Goal: Task Accomplishment & Management: Manage account settings

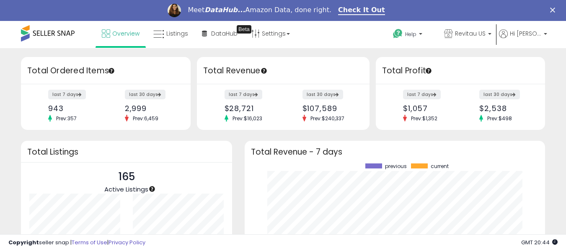
click at [555, 10] on icon "Close" at bounding box center [552, 10] width 5 height 5
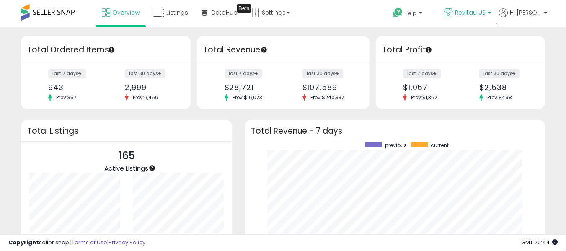
click at [481, 14] on span "Revitau US" at bounding box center [470, 12] width 31 height 8
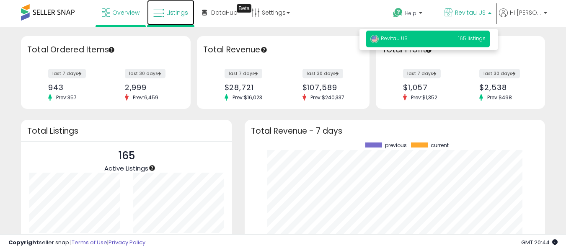
click at [164, 18] on icon at bounding box center [158, 13] width 11 height 11
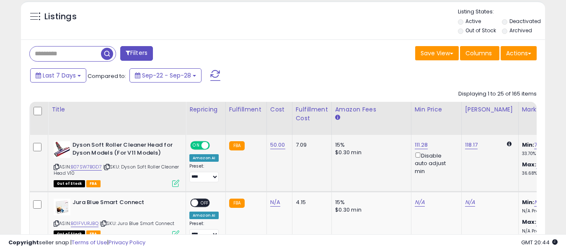
scroll to position [301, 0]
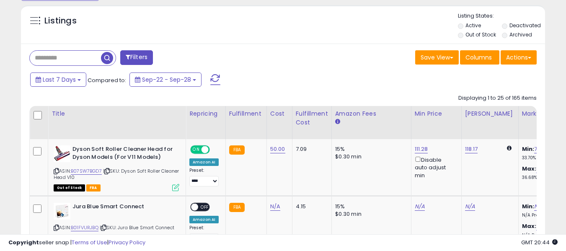
click at [72, 59] on input "text" at bounding box center [65, 58] width 71 height 15
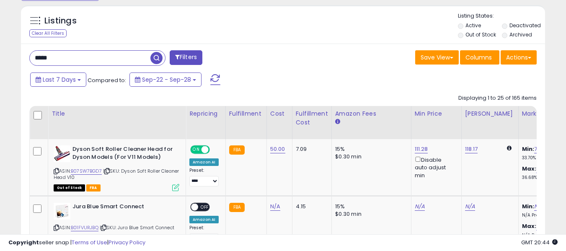
type input "*****"
click at [155, 59] on span "button" at bounding box center [156, 58] width 12 height 12
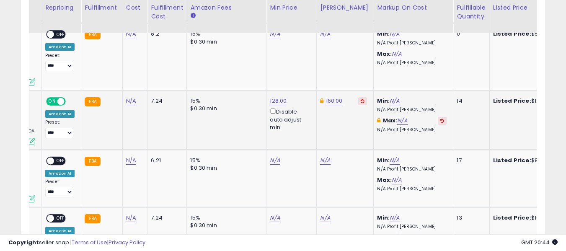
scroll to position [0, 144]
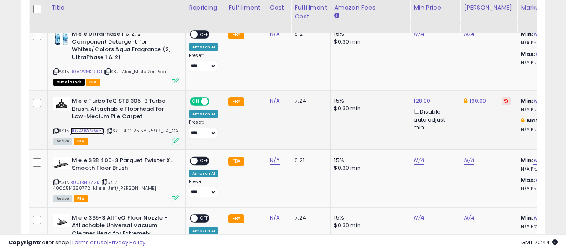
click at [81, 129] on link "B0749WMW3X" at bounding box center [87, 130] width 34 height 7
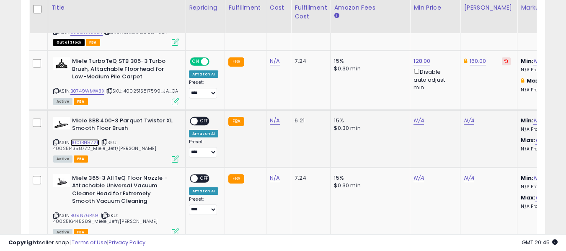
click at [90, 146] on link "B001BN8Z2K" at bounding box center [84, 142] width 29 height 7
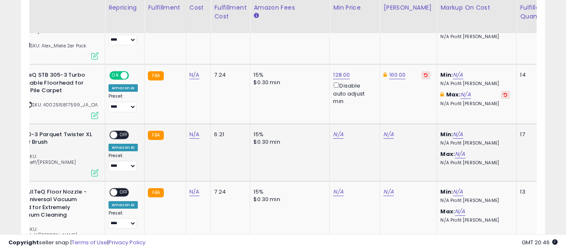
scroll to position [0, 0]
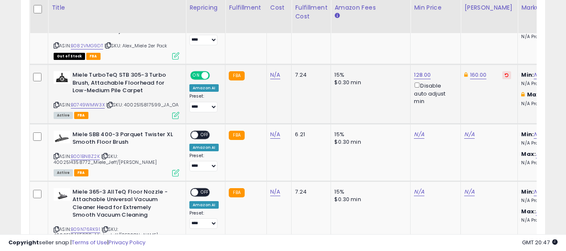
click at [246, 118] on td "FBA" at bounding box center [245, 94] width 41 height 59
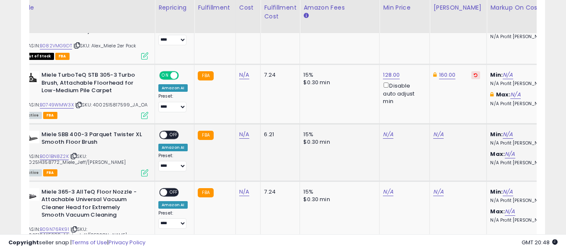
scroll to position [0, 72]
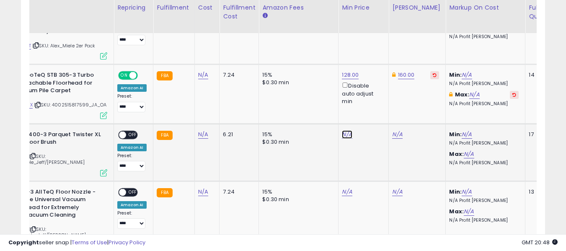
click at [345, 139] on link "N/A" at bounding box center [347, 134] width 10 height 8
type input "**"
click at [376, 113] on button "submit" at bounding box center [368, 110] width 14 height 13
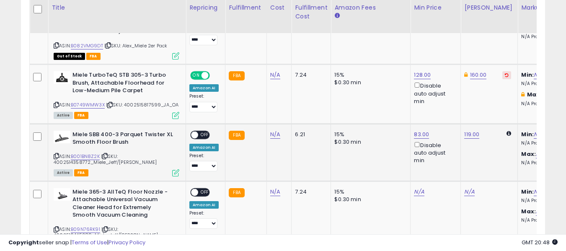
click at [194, 138] on span at bounding box center [194, 134] width 7 height 7
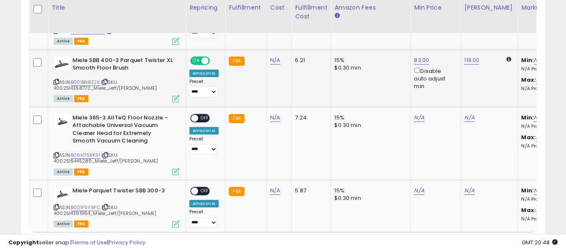
scroll to position [643, 0]
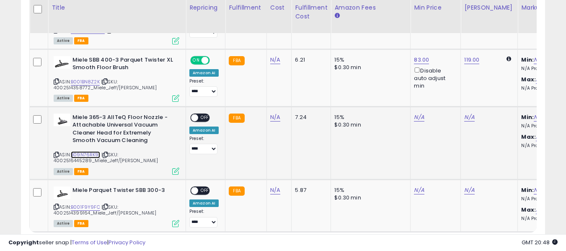
click at [82, 158] on link "B09N76RK91" at bounding box center [85, 154] width 29 height 7
click at [199, 121] on span "OFF" at bounding box center [204, 117] width 13 height 7
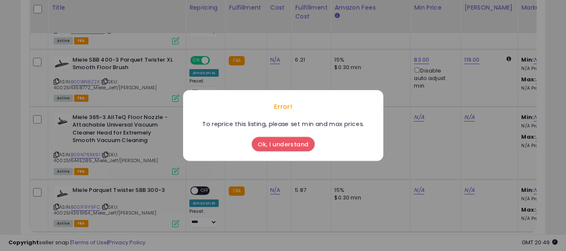
click at [286, 144] on button "Ok, I understand" at bounding box center [283, 144] width 63 height 14
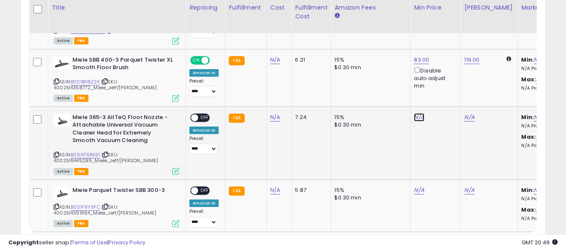
click at [414, 122] on link "N/A" at bounding box center [419, 117] width 10 height 8
type input "**"
click at [448, 93] on button "submit" at bounding box center [440, 93] width 14 height 13
click at [436, 131] on td "N/A ** This will override store markup" at bounding box center [436, 142] width 50 height 73
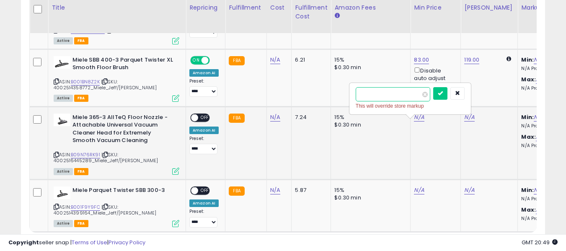
click at [406, 94] on input "**" at bounding box center [393, 94] width 75 height 14
click at [443, 94] on icon "submit" at bounding box center [440, 93] width 5 height 5
click at [460, 94] on icon "button" at bounding box center [457, 93] width 5 height 5
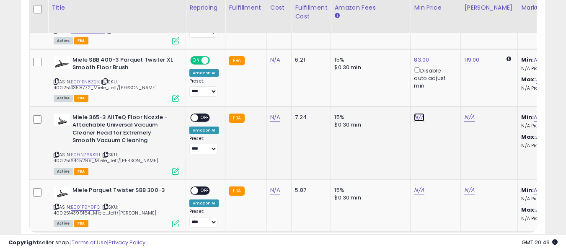
click at [418, 122] on link "N/A" at bounding box center [419, 117] width 10 height 8
type input "**"
click at [443, 95] on icon "submit" at bounding box center [440, 93] width 5 height 5
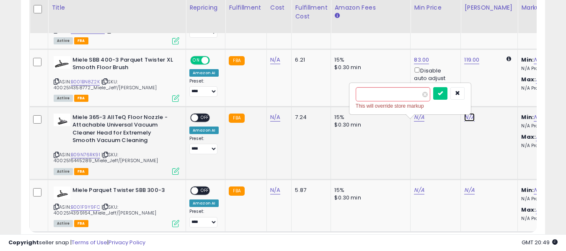
click at [468, 122] on link "N/A" at bounding box center [469, 117] width 10 height 8
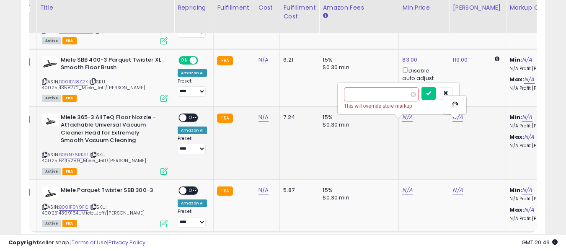
scroll to position [0, 12]
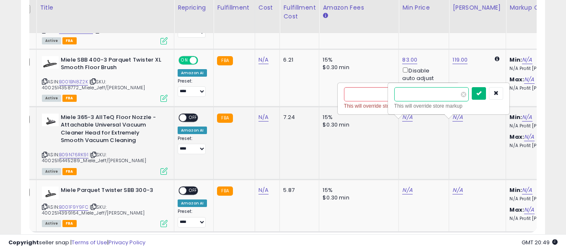
type input "***"
click at [486, 93] on button "submit" at bounding box center [479, 93] width 14 height 13
click at [503, 99] on button "button" at bounding box center [496, 93] width 14 height 13
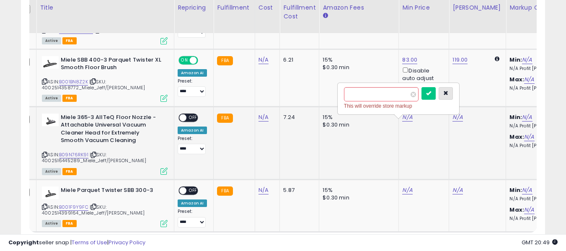
click at [453, 96] on button "button" at bounding box center [446, 93] width 14 height 13
click at [373, 148] on td "15% $0.30 min" at bounding box center [359, 142] width 80 height 73
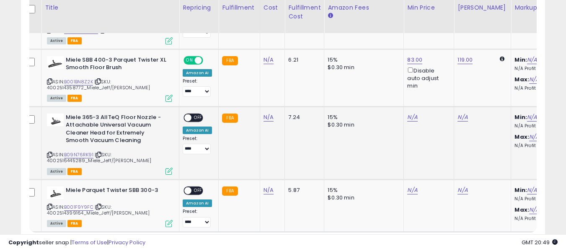
scroll to position [0, 7]
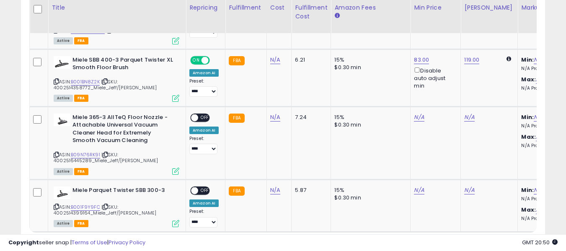
click at [411, 120] on td "N/A" at bounding box center [436, 142] width 50 height 73
click at [415, 122] on link "N/A" at bounding box center [419, 117] width 10 height 8
type input "**"
type input "****"
type input "*****"
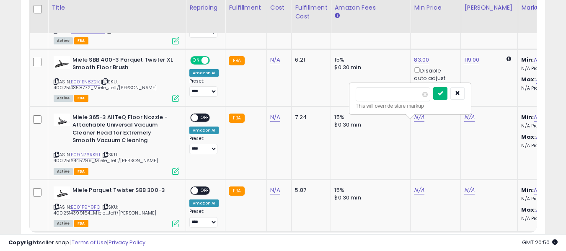
click at [448, 97] on button "submit" at bounding box center [440, 93] width 14 height 13
click at [371, 129] on div "$0.30 min" at bounding box center [369, 125] width 70 height 8
click at [57, 157] on icon at bounding box center [56, 155] width 5 height 5
click at [321, 163] on td "7.24" at bounding box center [311, 142] width 39 height 73
click at [294, 150] on td "7.24" at bounding box center [311, 142] width 39 height 73
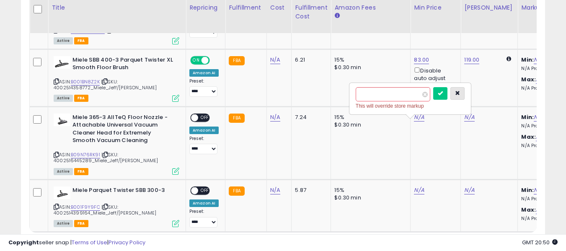
click at [460, 93] on icon "button" at bounding box center [457, 93] width 5 height 5
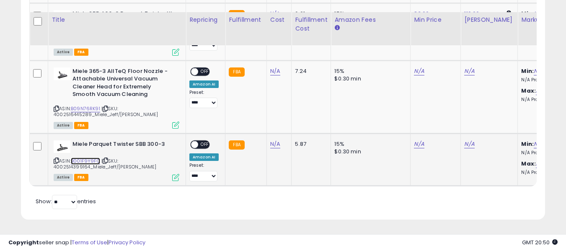
click at [79, 158] on link "B001F9Y9FC" at bounding box center [85, 161] width 29 height 7
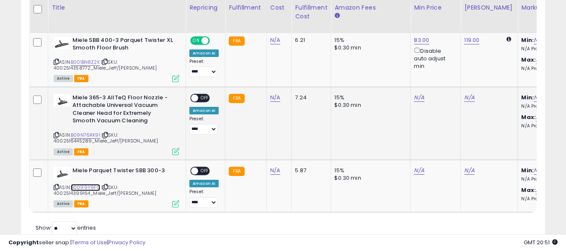
scroll to position [662, 0]
click at [415, 102] on link "N/A" at bounding box center [419, 98] width 10 height 8
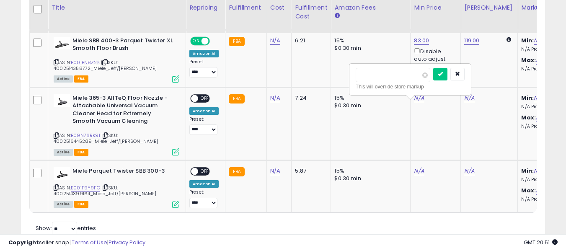
type input "**"
click at [443, 75] on icon "submit" at bounding box center [440, 73] width 5 height 5
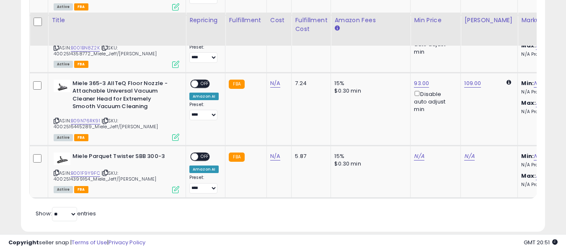
scroll to position [701, 0]
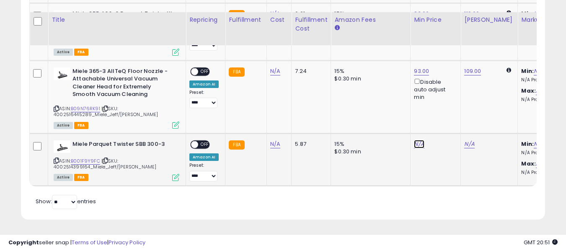
click at [414, 140] on link "N/A" at bounding box center [419, 144] width 10 height 8
click at [92, 158] on link "B001F9Y9FC" at bounding box center [85, 161] width 29 height 7
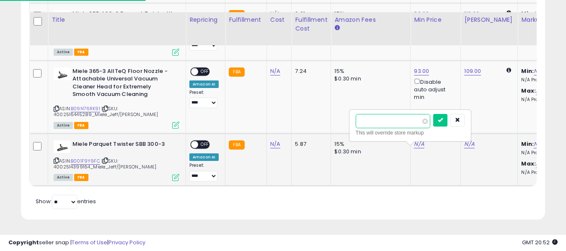
click at [389, 114] on input "number" at bounding box center [393, 121] width 75 height 14
type input "*"
type input "**"
click at [443, 117] on icon "submit" at bounding box center [440, 119] width 5 height 5
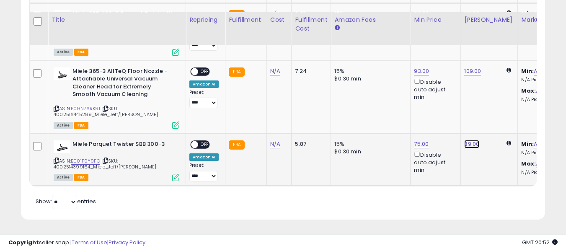
click at [467, 140] on link "89.00" at bounding box center [471, 144] width 15 height 8
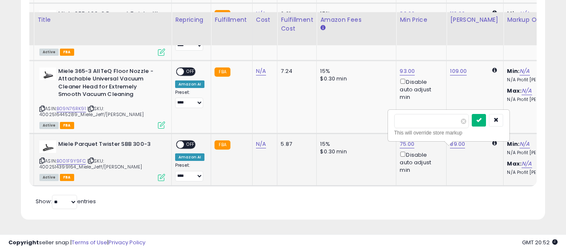
click at [486, 114] on button "submit" at bounding box center [479, 120] width 14 height 13
click at [186, 141] on span "OFF" at bounding box center [190, 144] width 13 height 7
click at [188, 68] on span "OFF" at bounding box center [190, 71] width 13 height 7
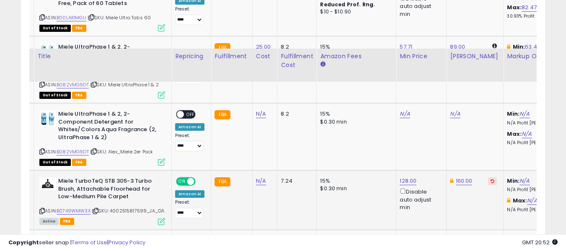
scroll to position [511, 0]
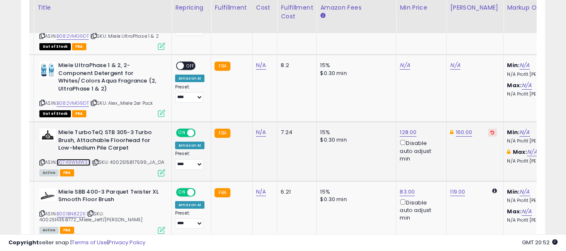
click at [78, 160] on link "B0749WMW3X" at bounding box center [74, 162] width 34 height 7
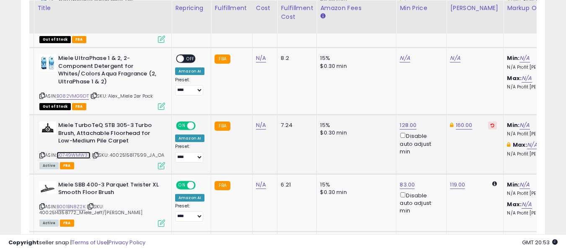
scroll to position [518, 0]
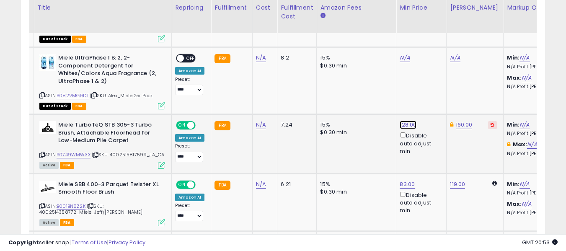
click at [404, 121] on link "128.00" at bounding box center [408, 125] width 17 height 8
type input "***"
click at [436, 96] on button "submit" at bounding box center [429, 95] width 14 height 13
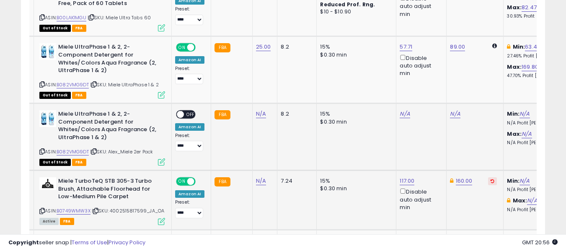
scroll to position [143, 0]
